Goal: Information Seeking & Learning: Check status

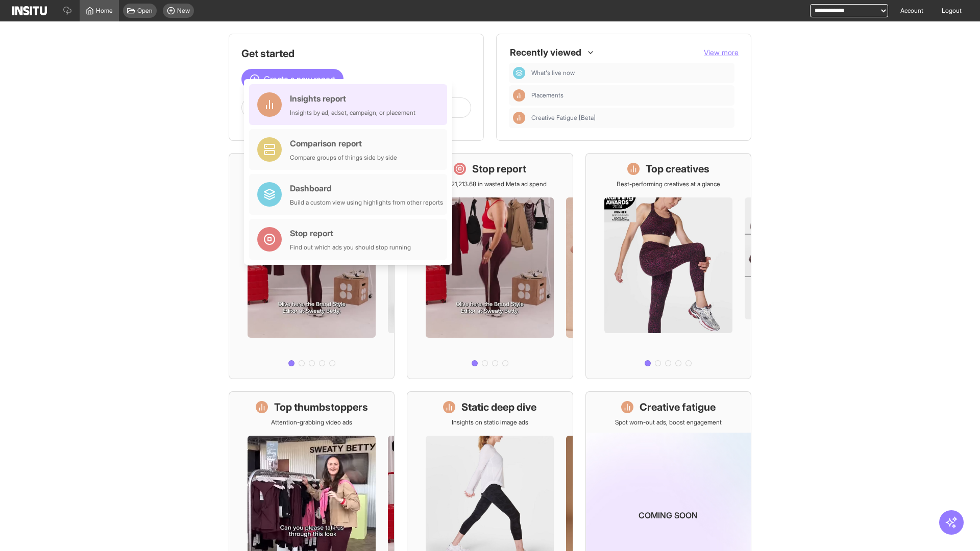
click at [351, 105] on div "Insights report Insights by ad, adset, campaign, or placement" at bounding box center [353, 104] width 126 height 25
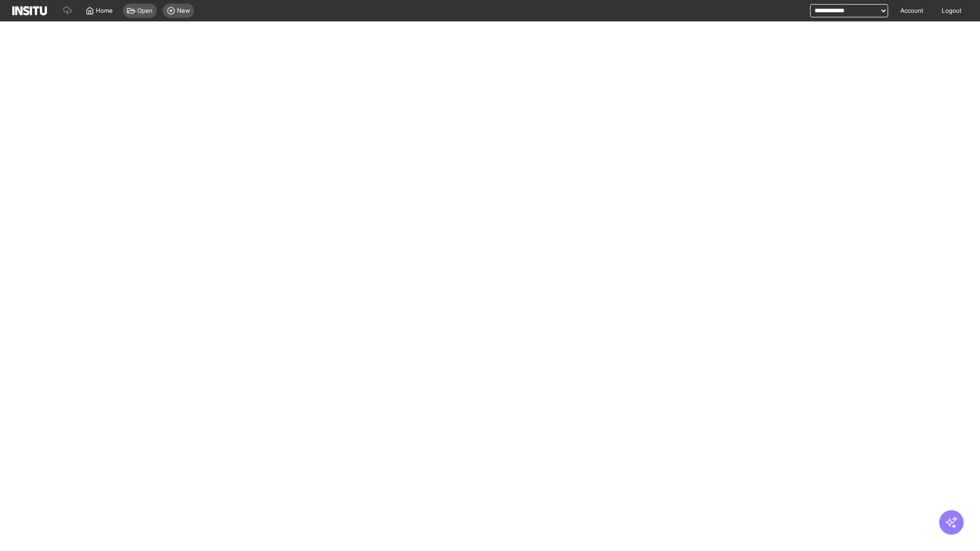
select select "**"
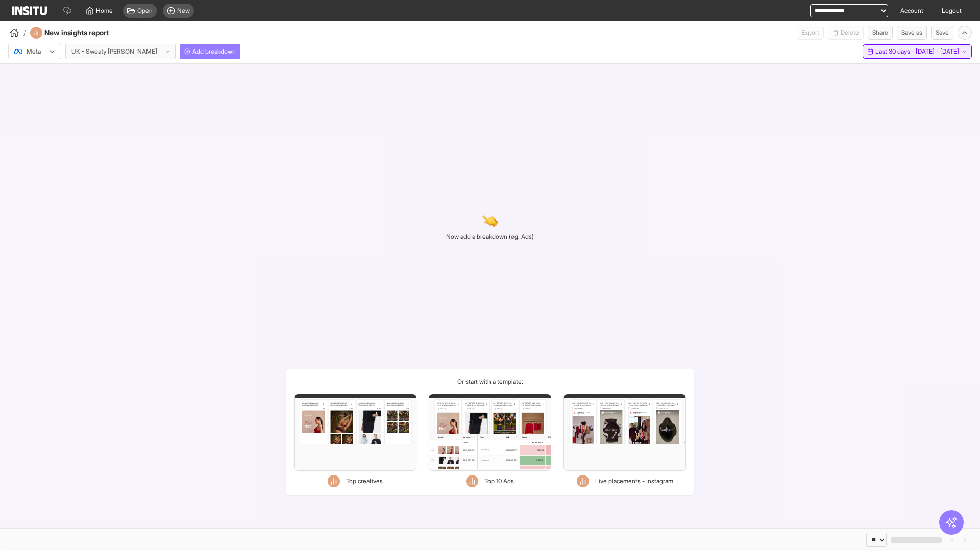
click at [899, 52] on span "Last 30 days - [DATE] - [DATE]" at bounding box center [918, 51] width 84 height 8
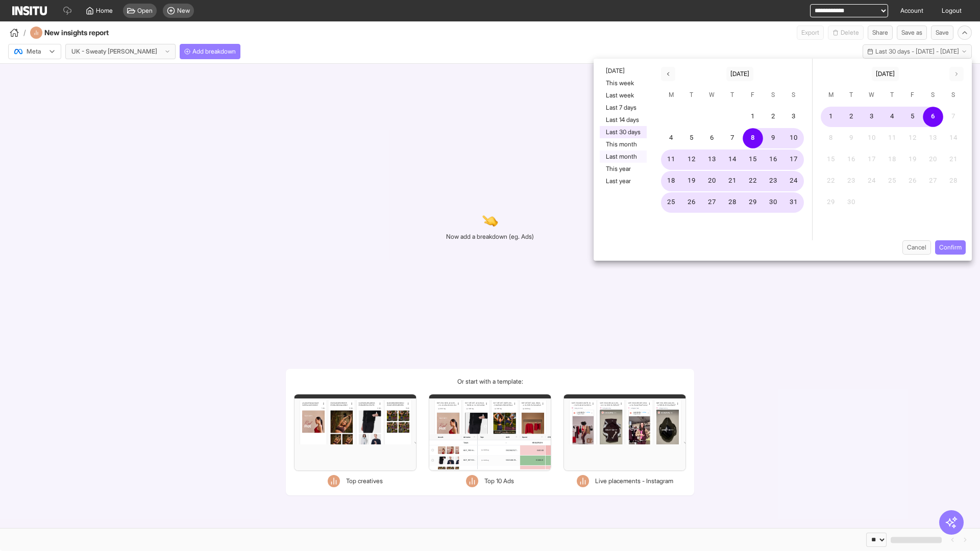
click at [622, 157] on button "Last month" at bounding box center [623, 157] width 47 height 12
